Goal: Task Accomplishment & Management: Use online tool/utility

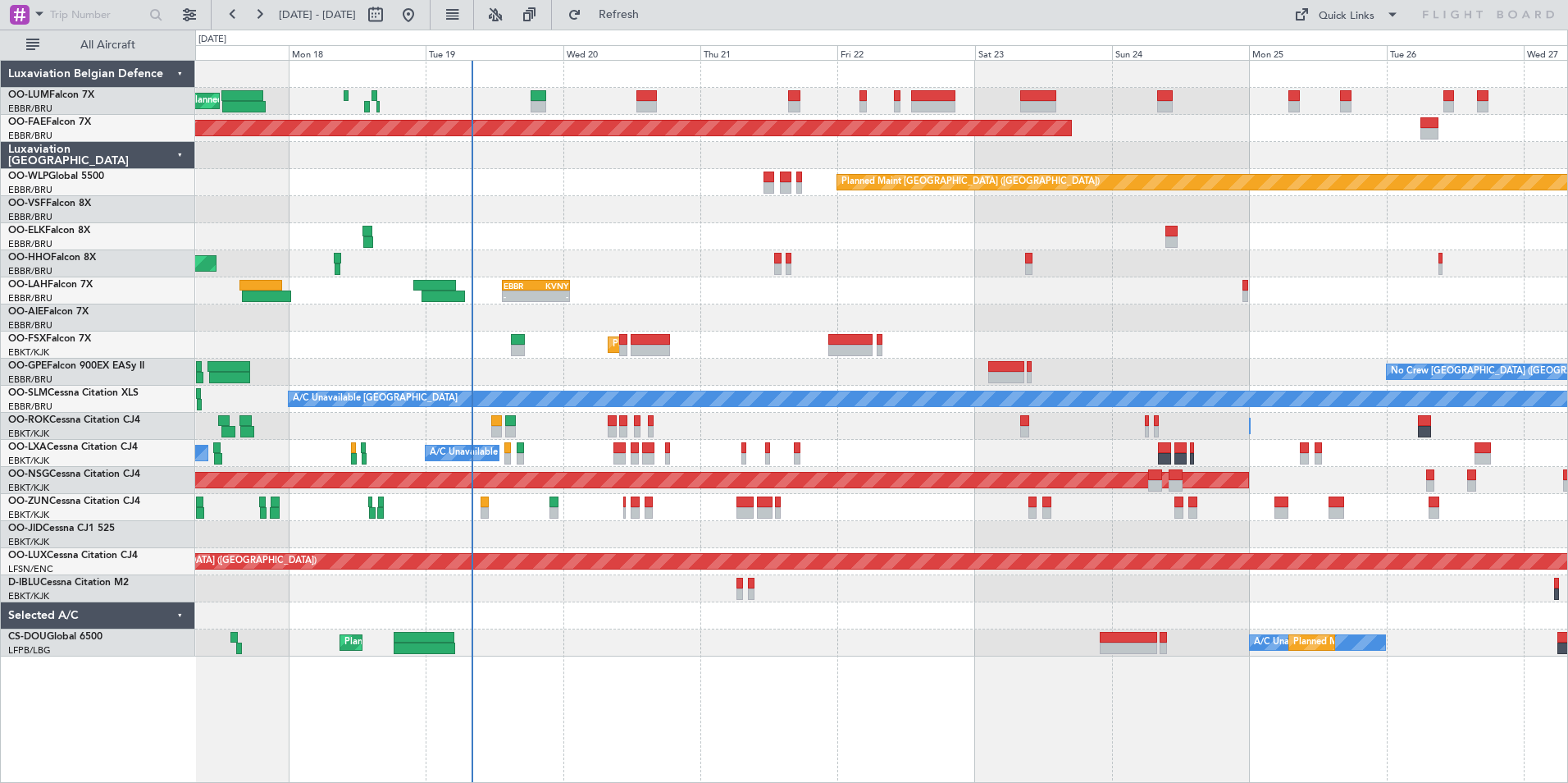
click at [789, 315] on div at bounding box center [881, 318] width 1372 height 27
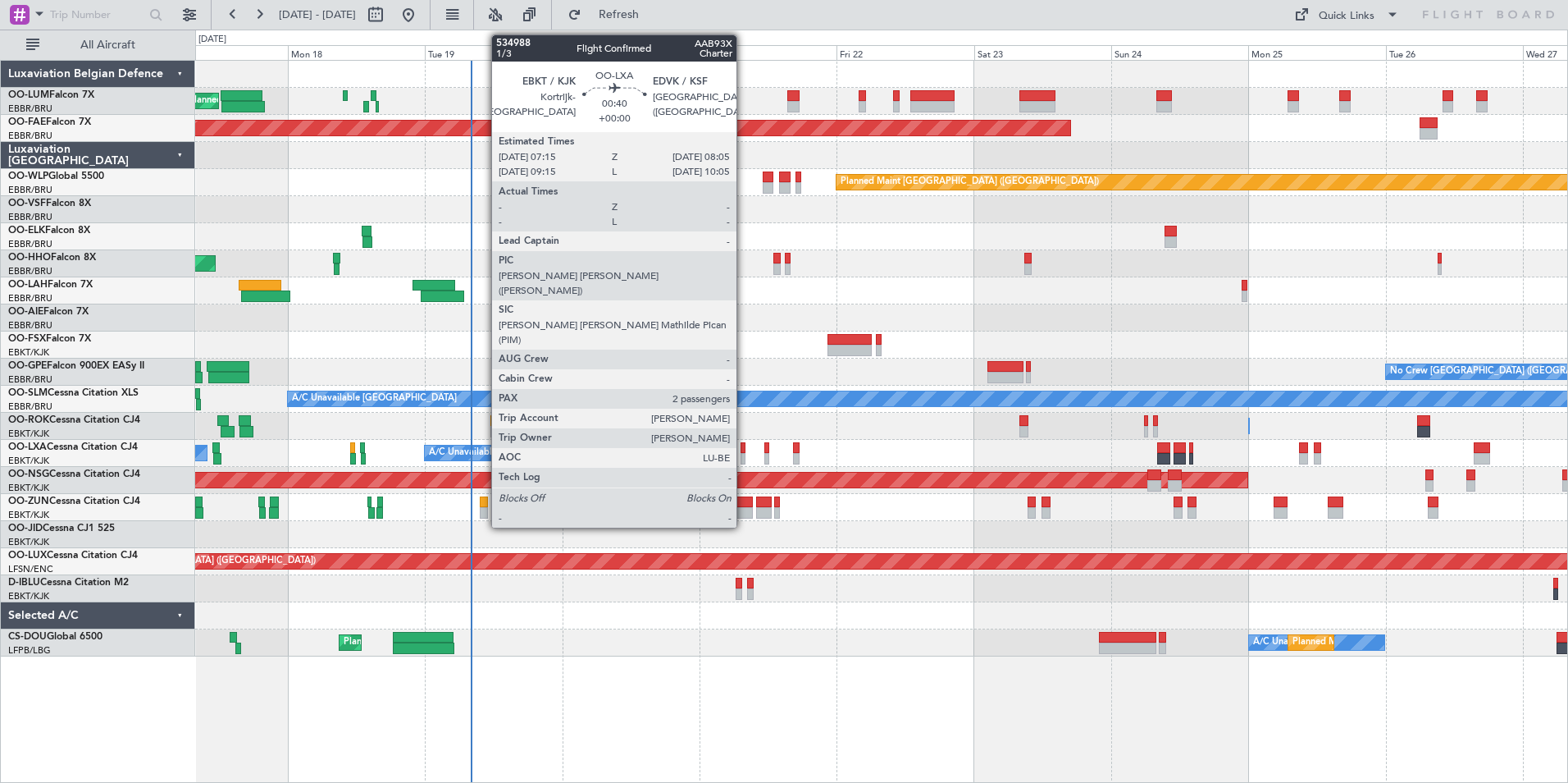
click at [743, 451] on div at bounding box center [743, 448] width 5 height 12
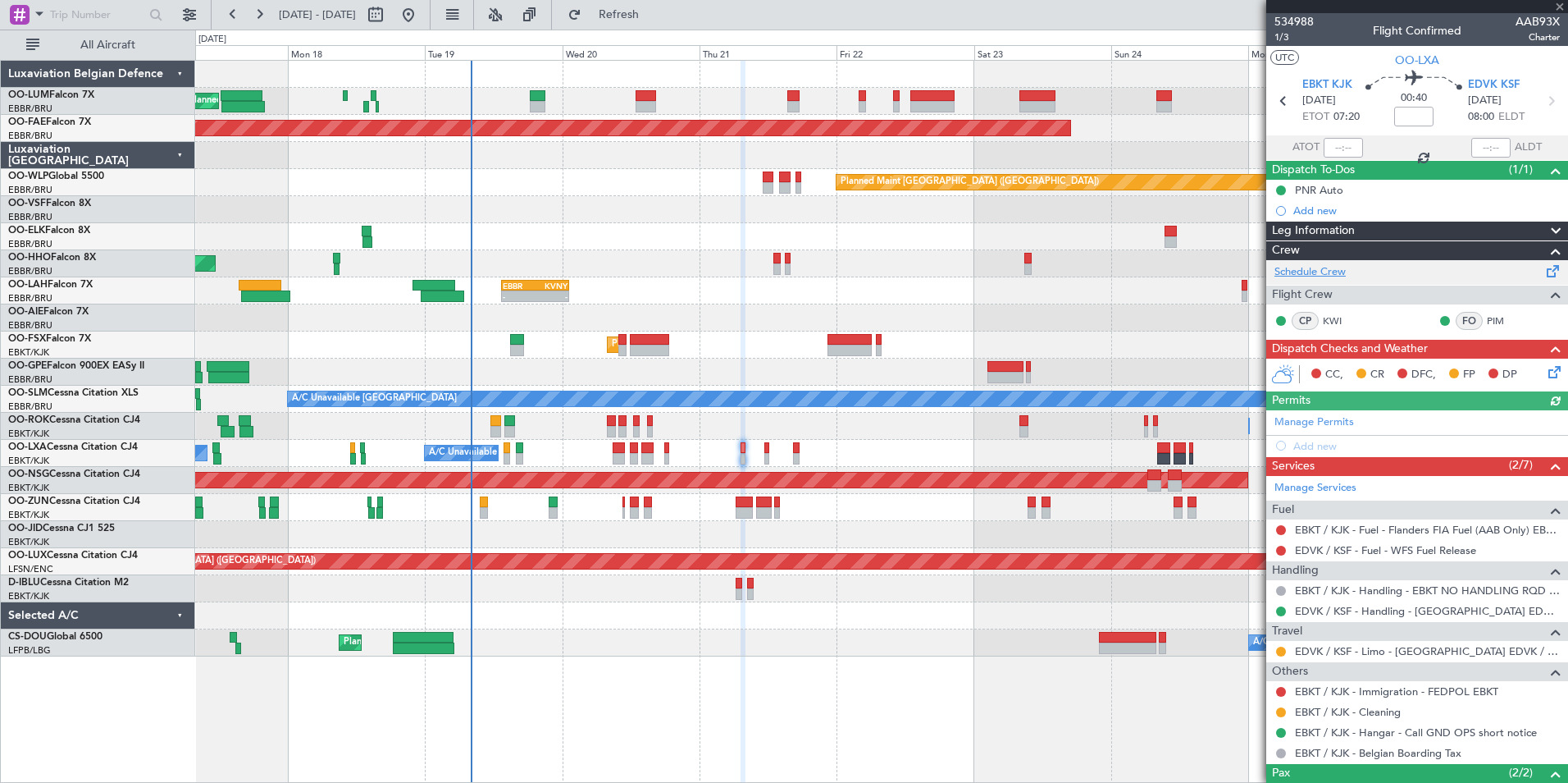
click at [1313, 268] on link "Schedule Crew" at bounding box center [1310, 273] width 71 height 17
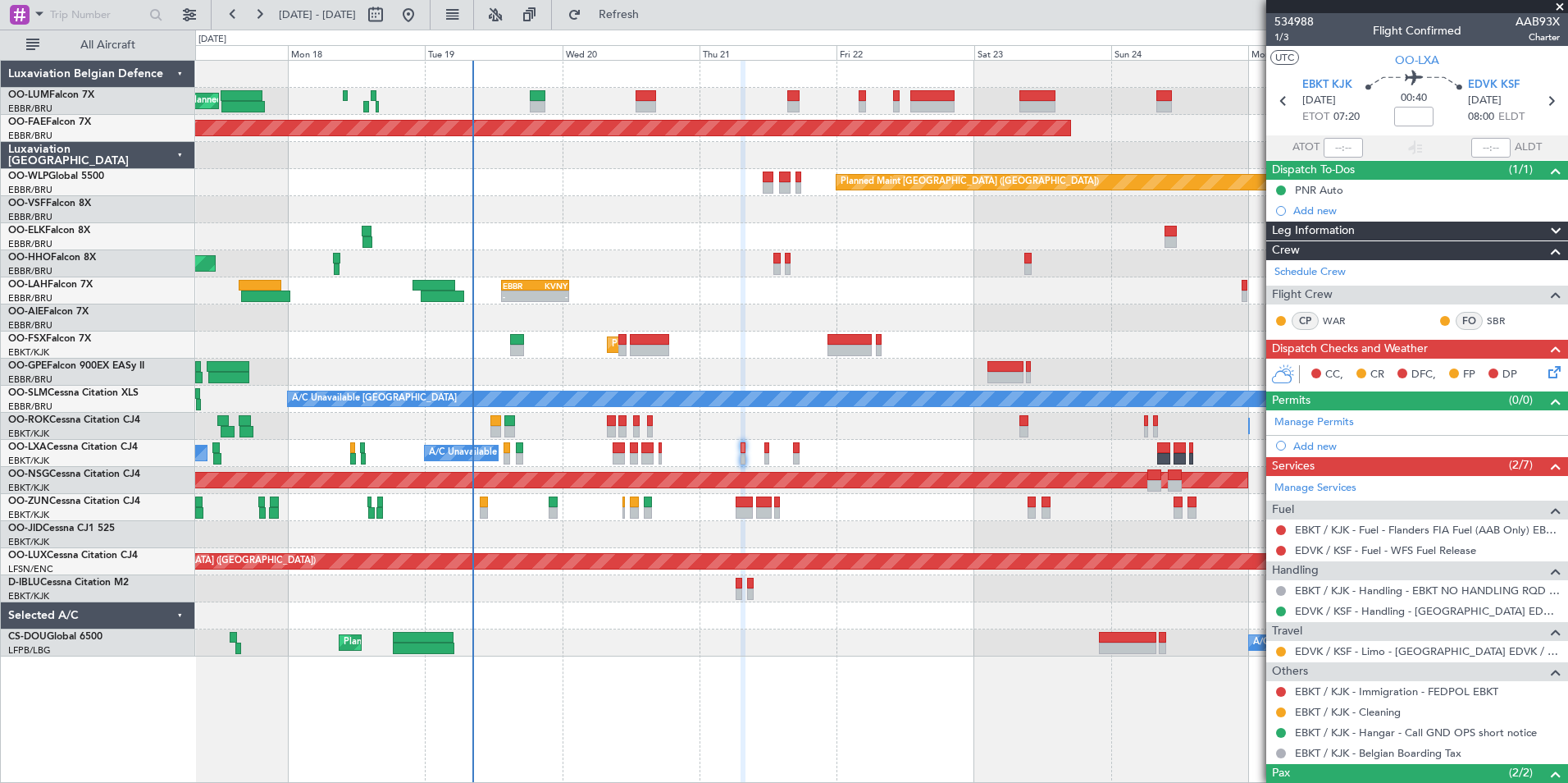
click at [1560, 6] on span at bounding box center [1560, 8] width 17 height 15
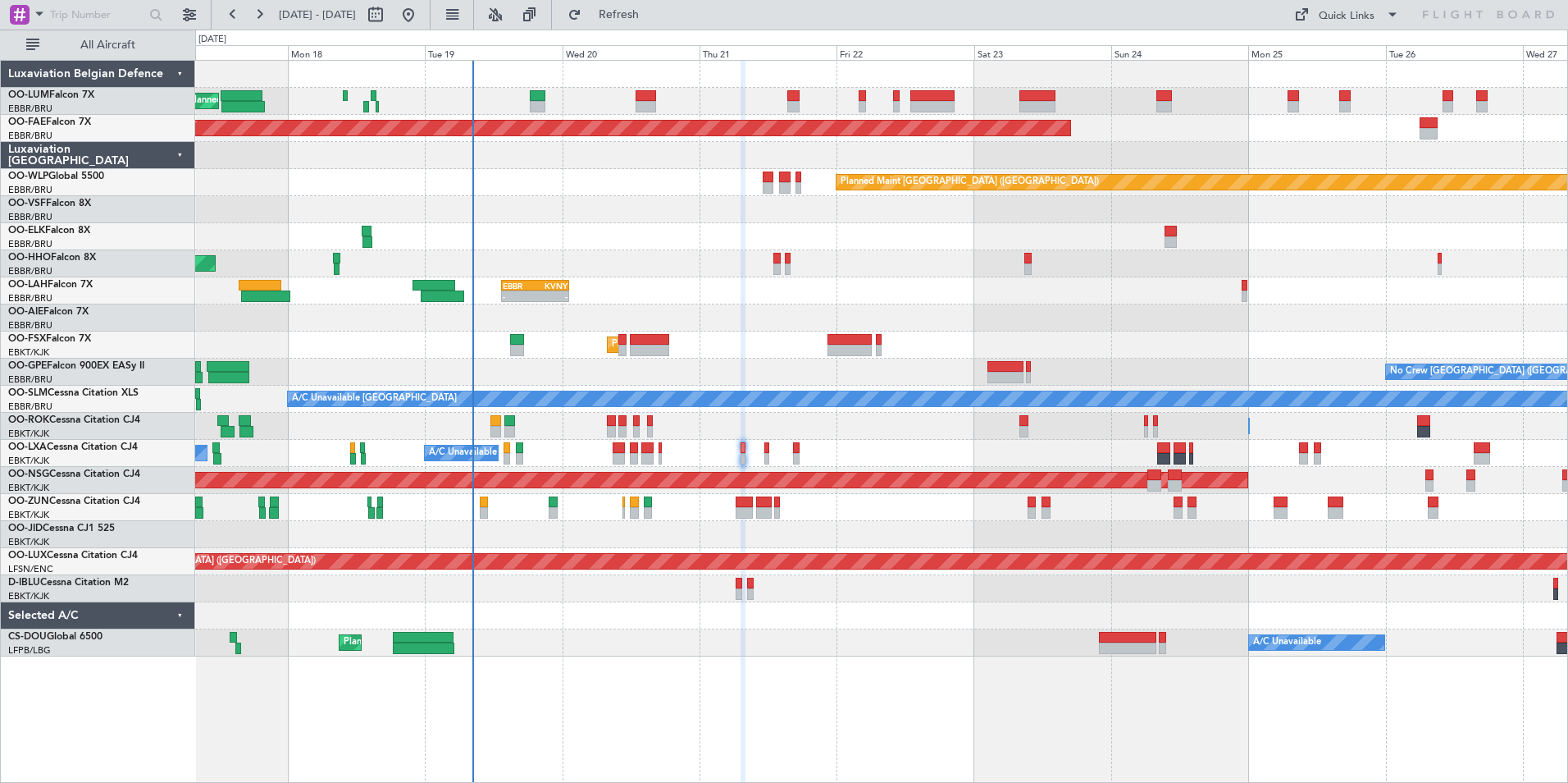
type input "0"
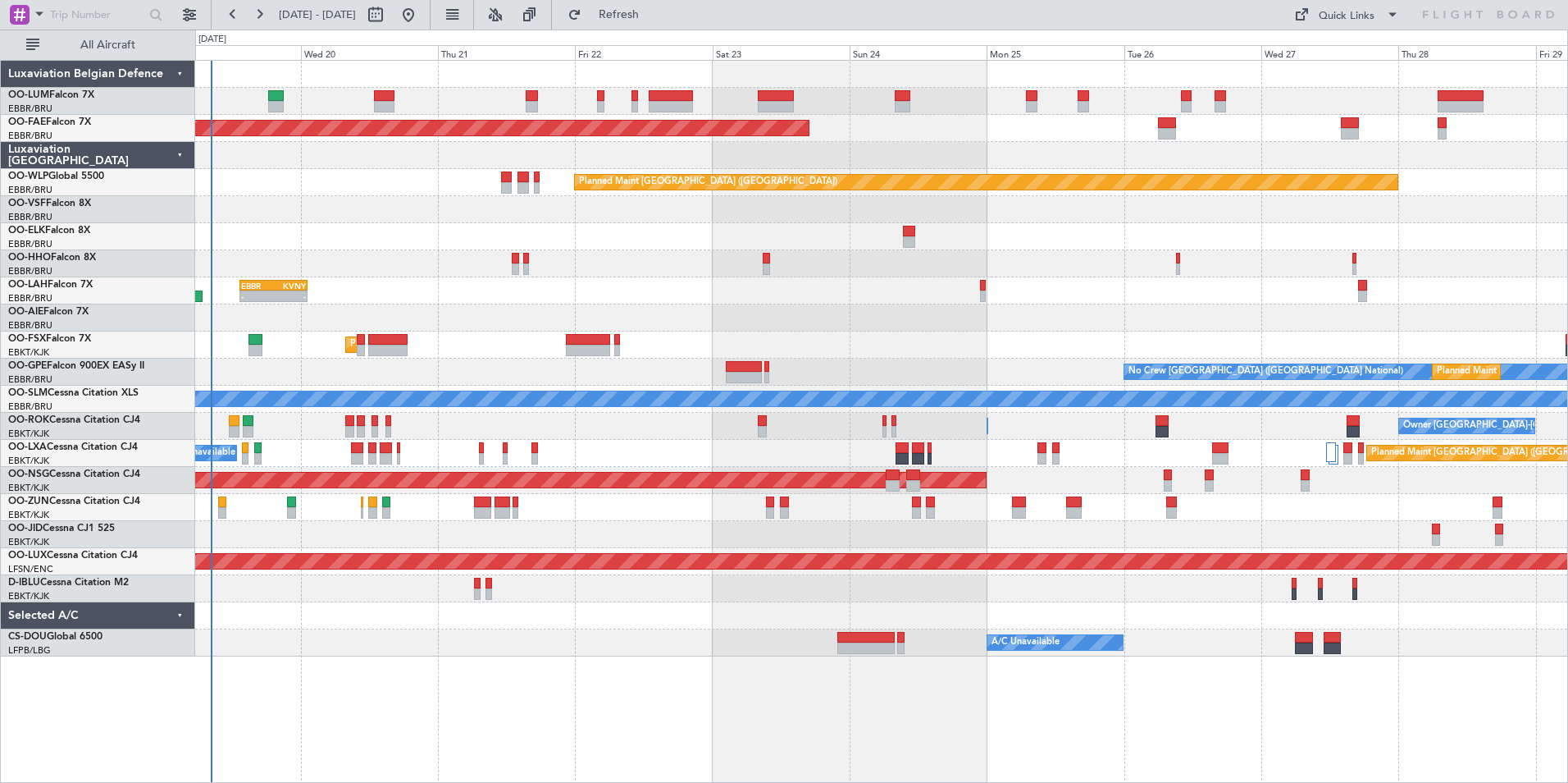
click at [518, 454] on div "A/C Unavailable [GEOGRAPHIC_DATA] ([GEOGRAPHIC_DATA] National) Planned Maint [G…" at bounding box center [881, 453] width 1372 height 27
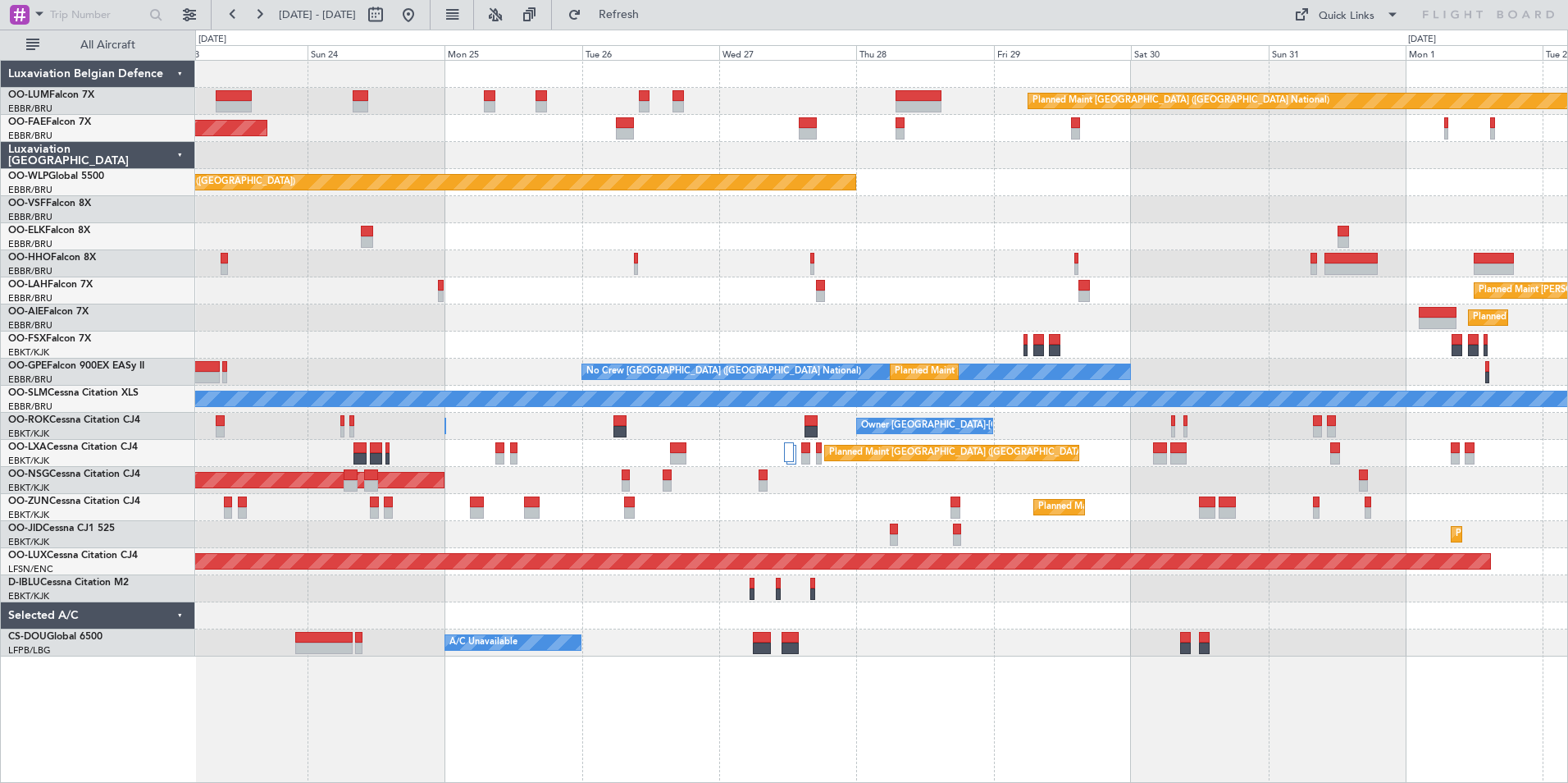
click at [743, 505] on div "Planned Maint Kortrijk-[GEOGRAPHIC_DATA]" at bounding box center [881, 507] width 1372 height 27
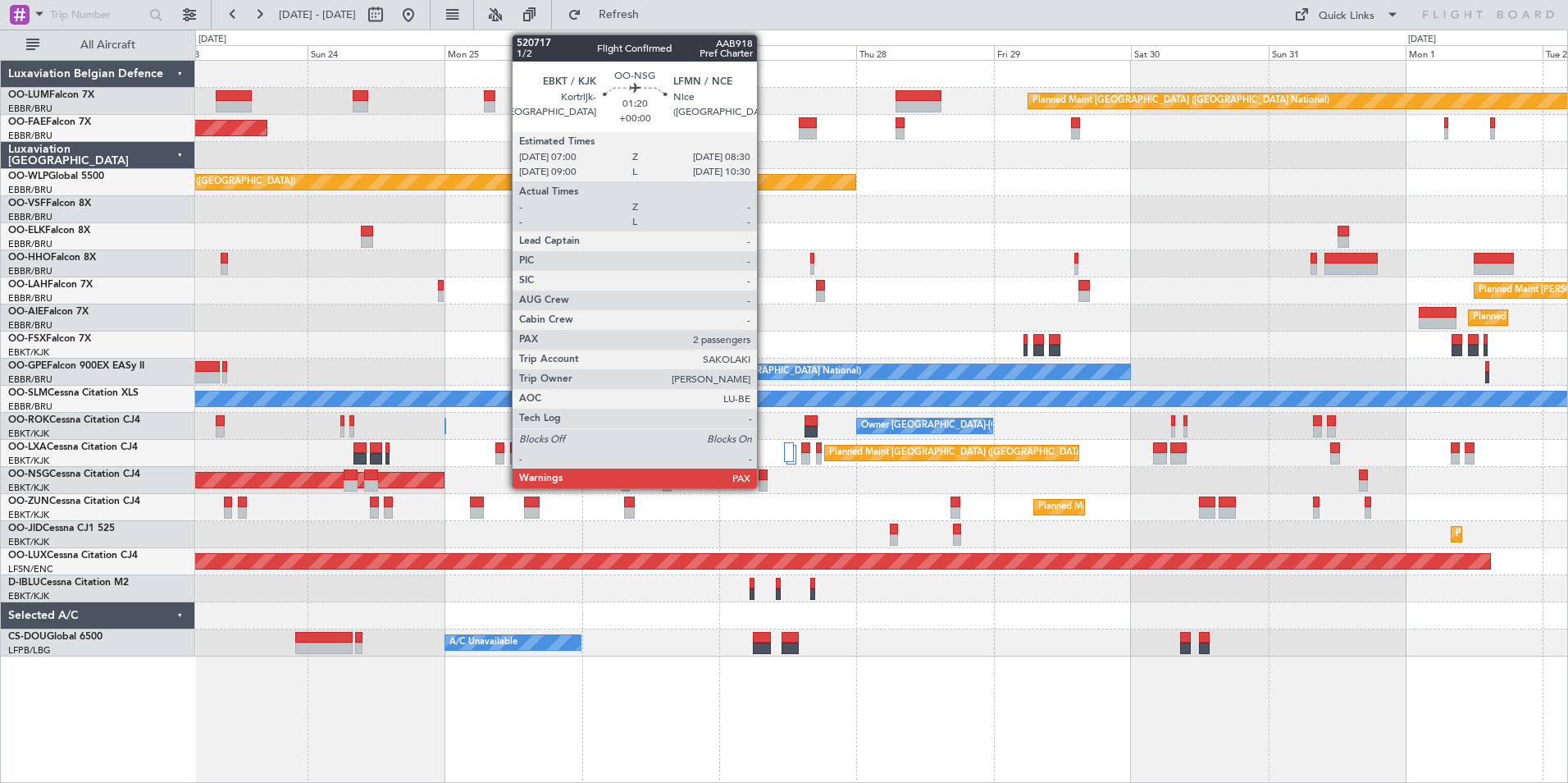
click at [764, 477] on div at bounding box center [763, 475] width 9 height 12
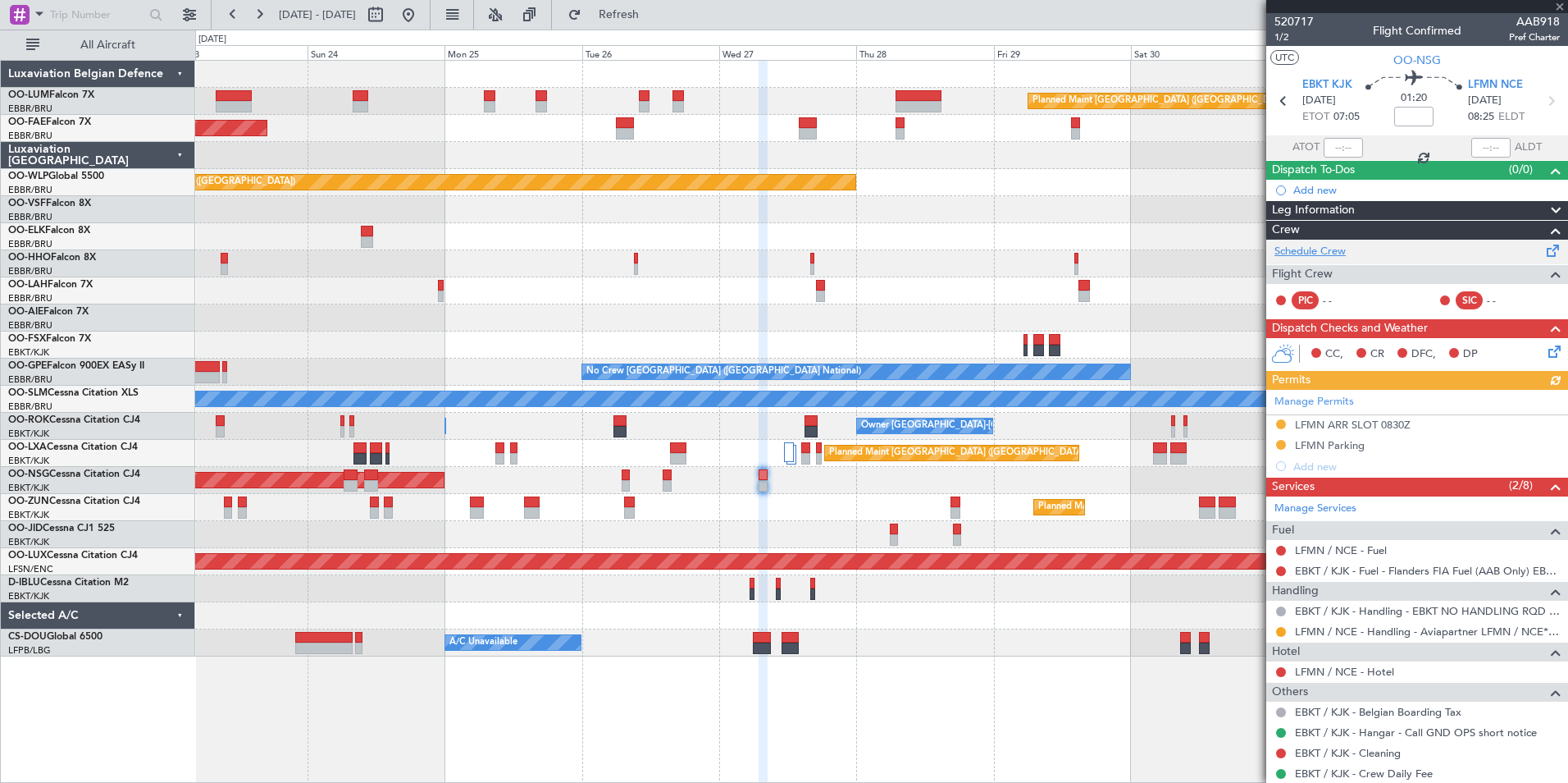
click at [1314, 249] on link "Schedule Crew" at bounding box center [1310, 252] width 71 height 17
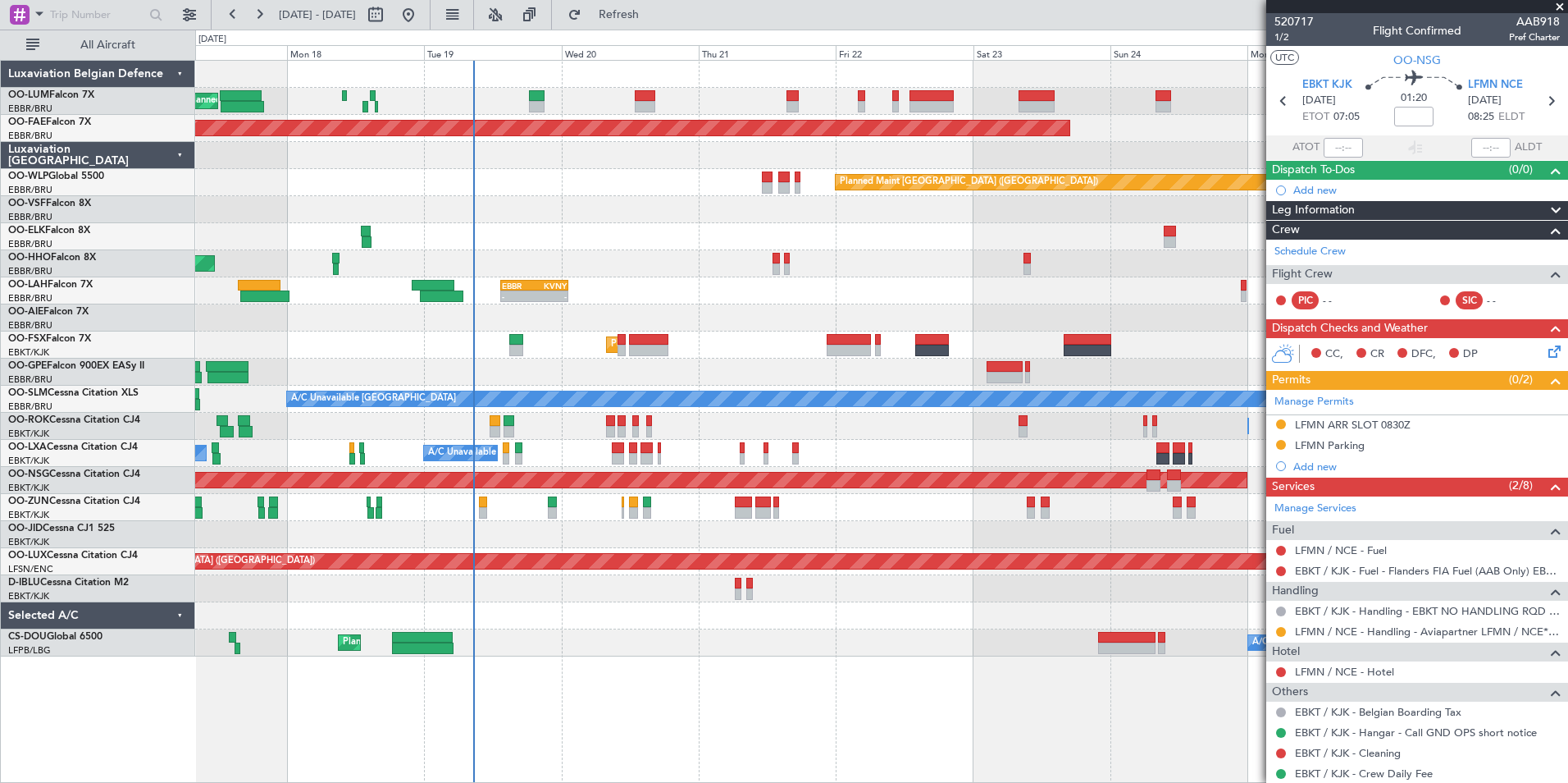
click at [1281, 260] on fb-app "[DATE] - [DATE] Refresh Quick Links All Aircraft Planned Maint [GEOGRAPHIC_DATA…" at bounding box center [784, 397] width 1568 height 770
click at [1562, 4] on span at bounding box center [1560, 8] width 17 height 15
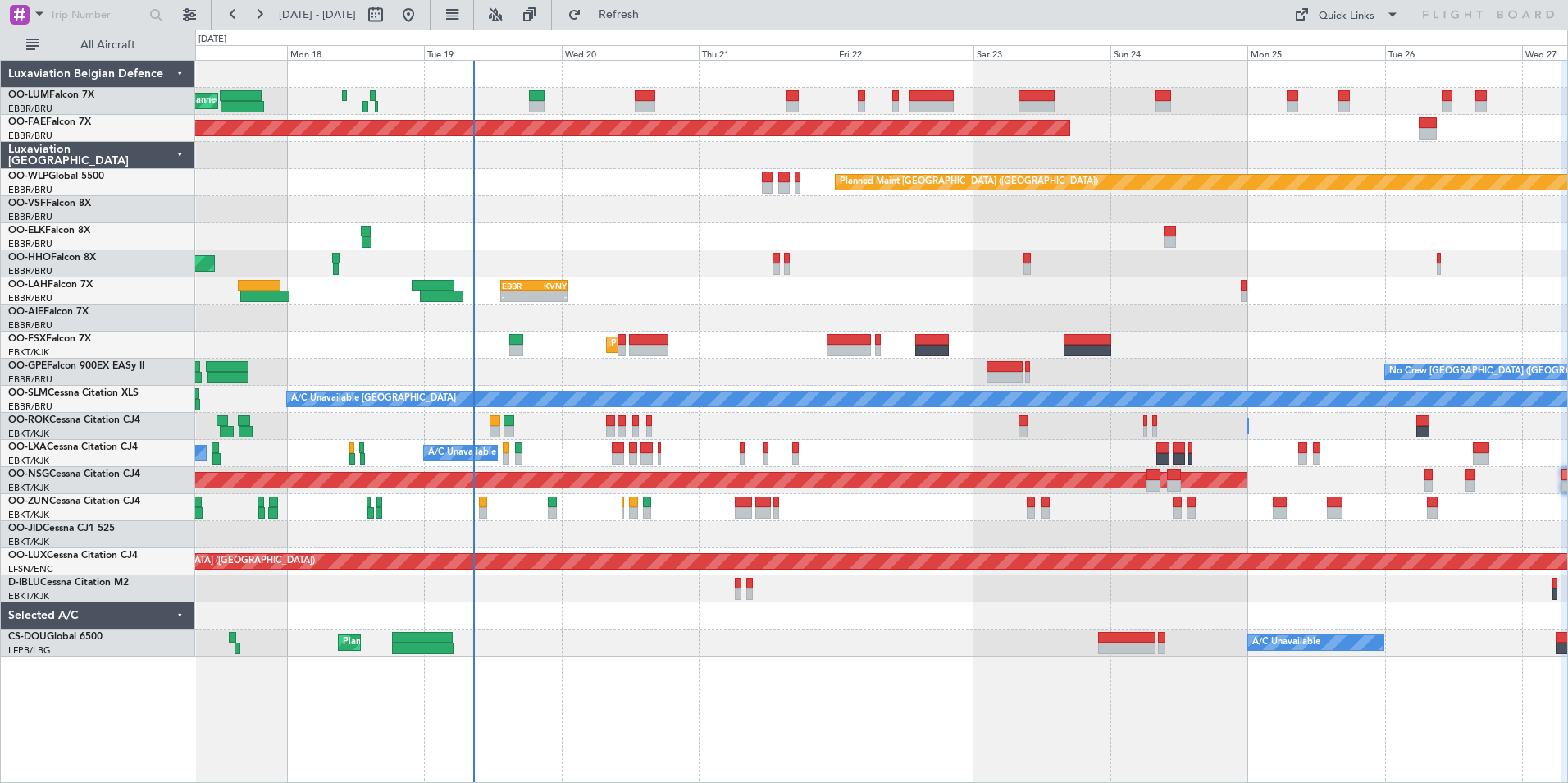
type input "0"
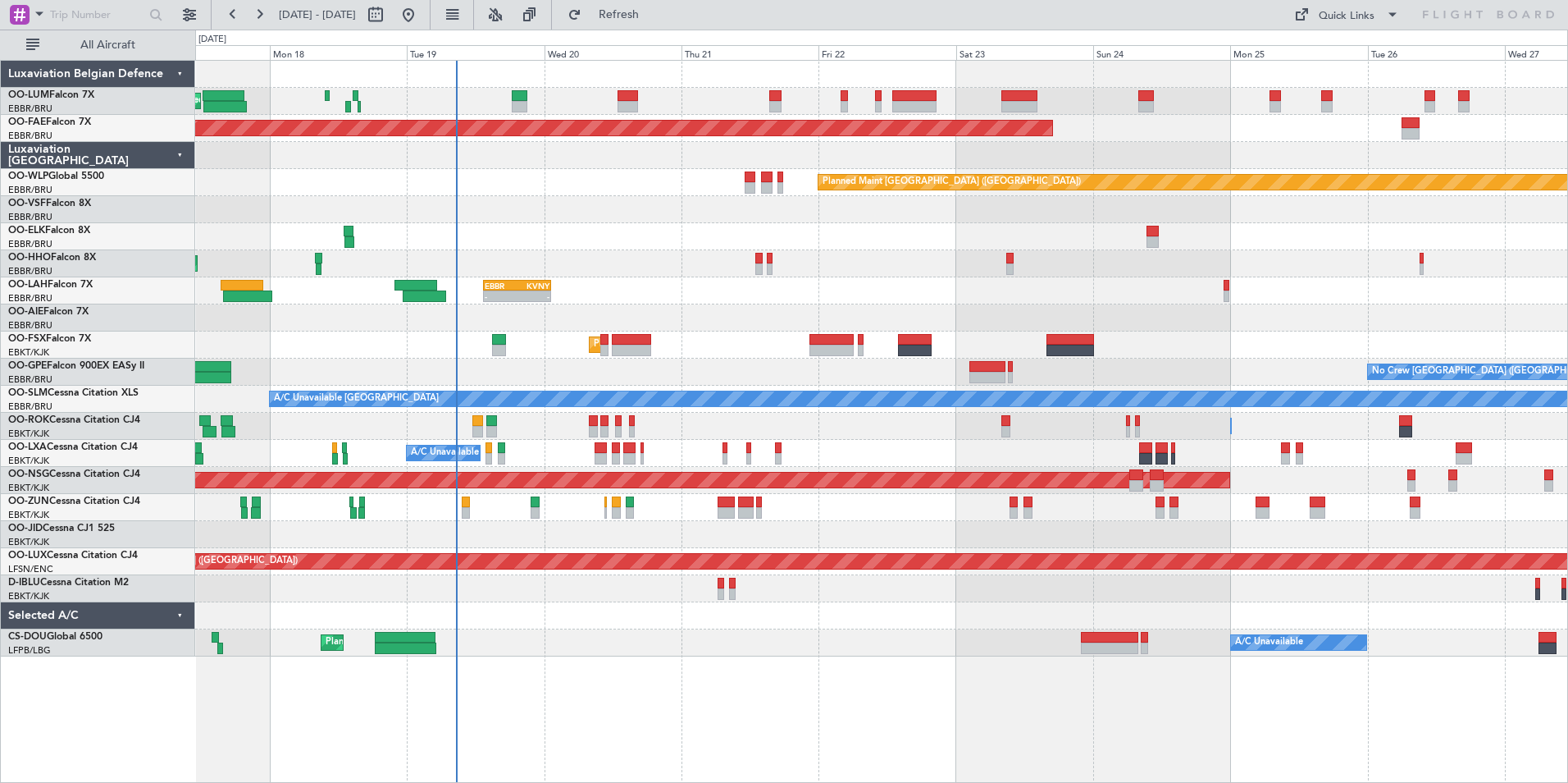
click at [778, 306] on div "Planned Maint [GEOGRAPHIC_DATA] ([GEOGRAPHIC_DATA] National) Planned Maint [GEO…" at bounding box center [881, 359] width 1372 height 596
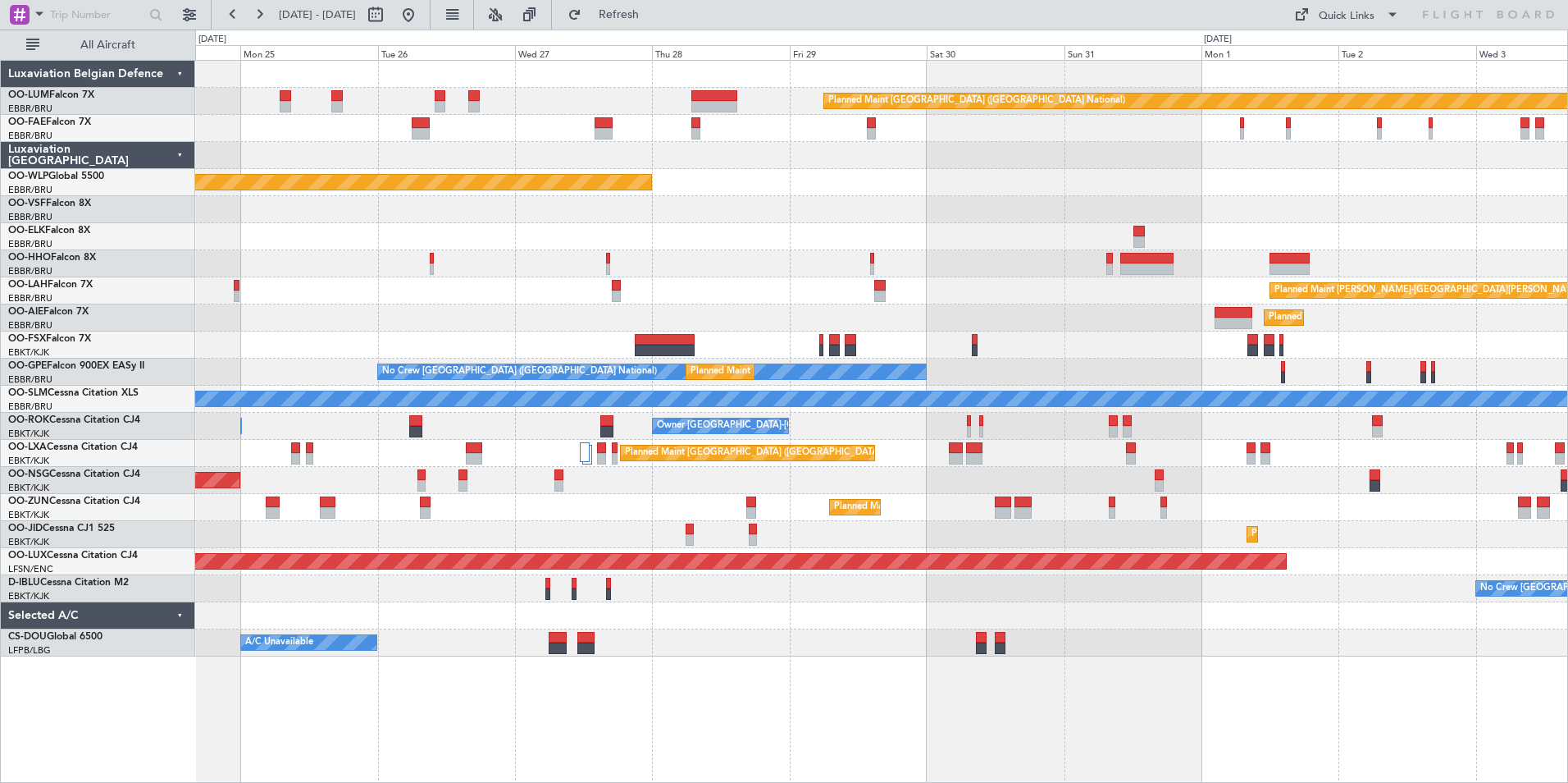
click at [150, 164] on div "Planned Maint [GEOGRAPHIC_DATA] ([GEOGRAPHIC_DATA] National) Owner [GEOGRAPHIC_…" at bounding box center [784, 406] width 1568 height 753
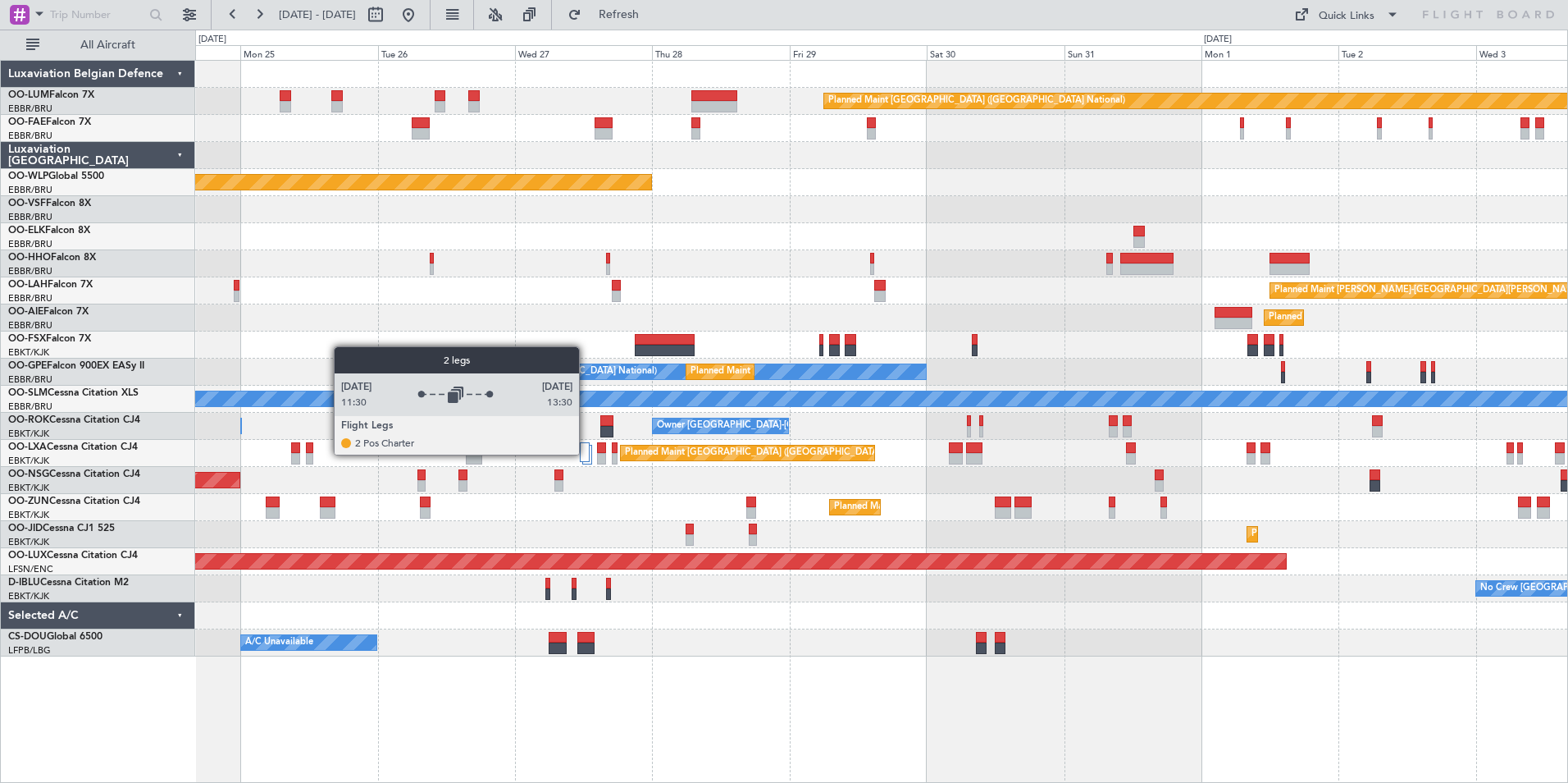
click at [586, 453] on div at bounding box center [584, 453] width 9 height 20
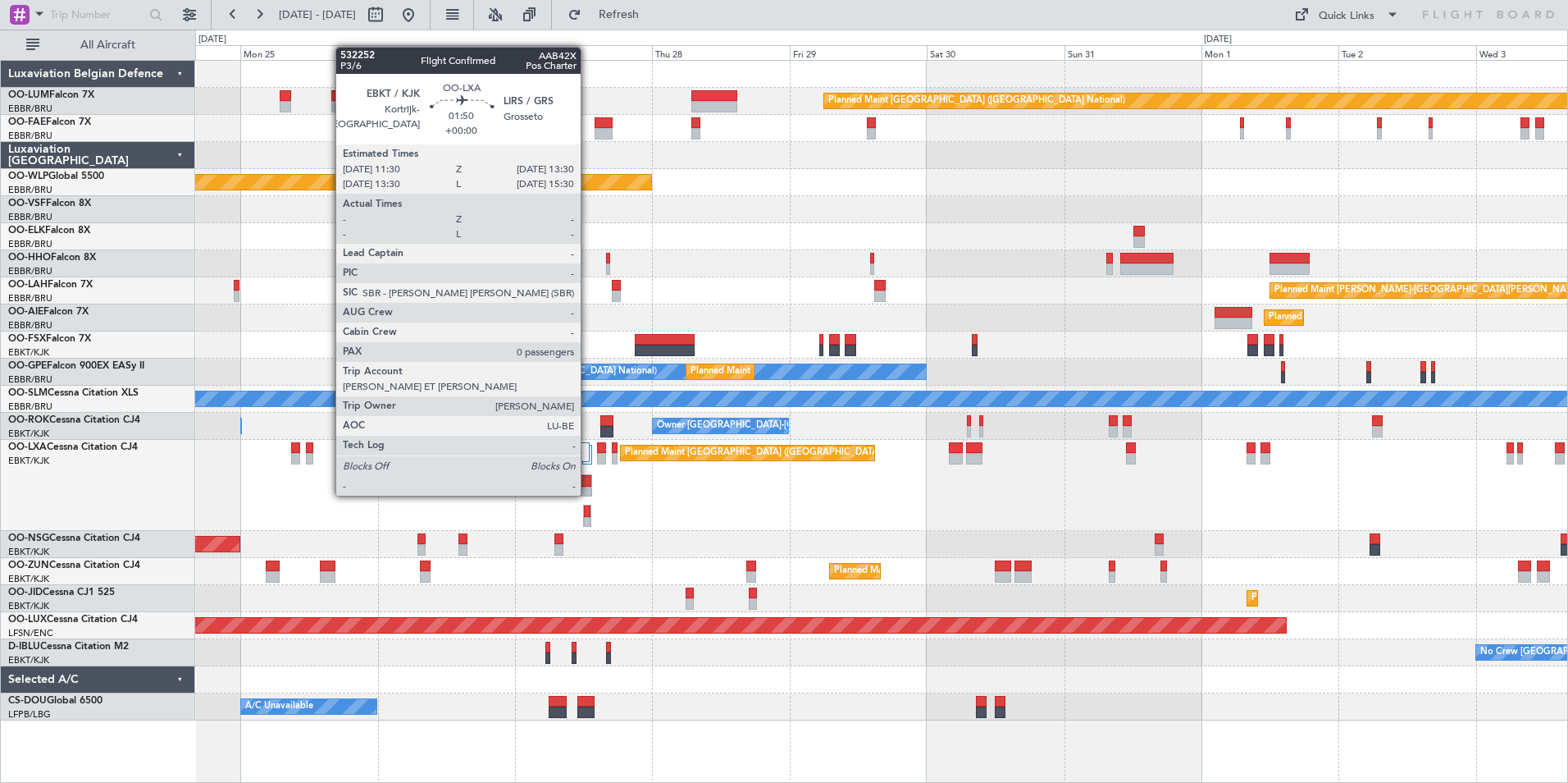
click at [588, 479] on div at bounding box center [585, 481] width 10 height 12
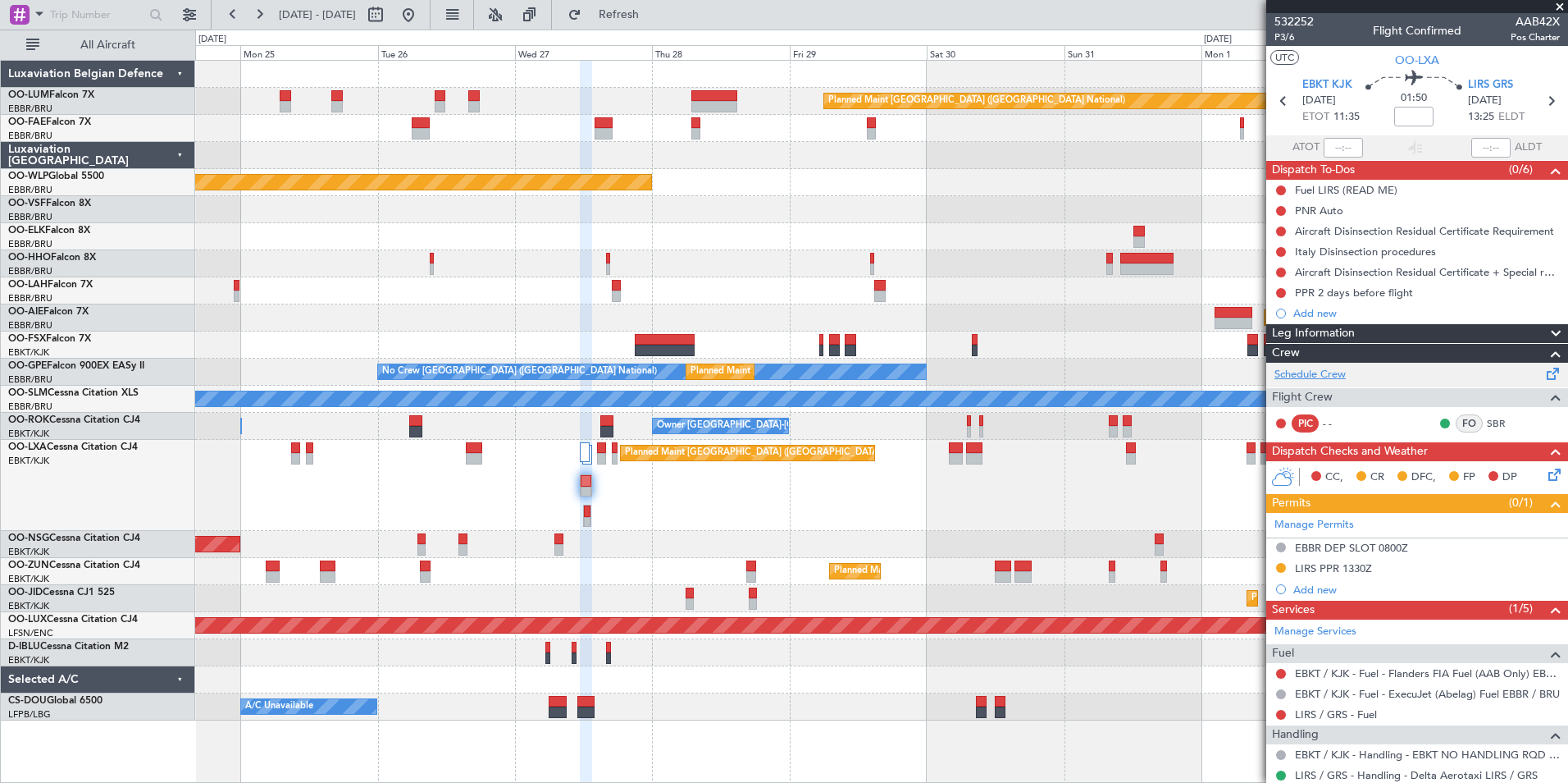
click at [1330, 374] on link "Schedule Crew" at bounding box center [1310, 375] width 71 height 17
